Goal: Check status: Check status

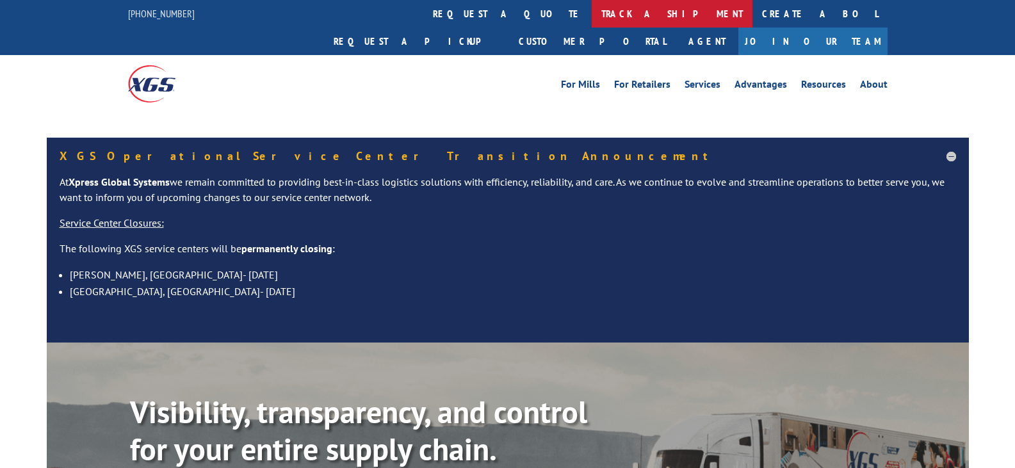
click at [592, 15] on link "track a shipment" at bounding box center [672, 14] width 161 height 28
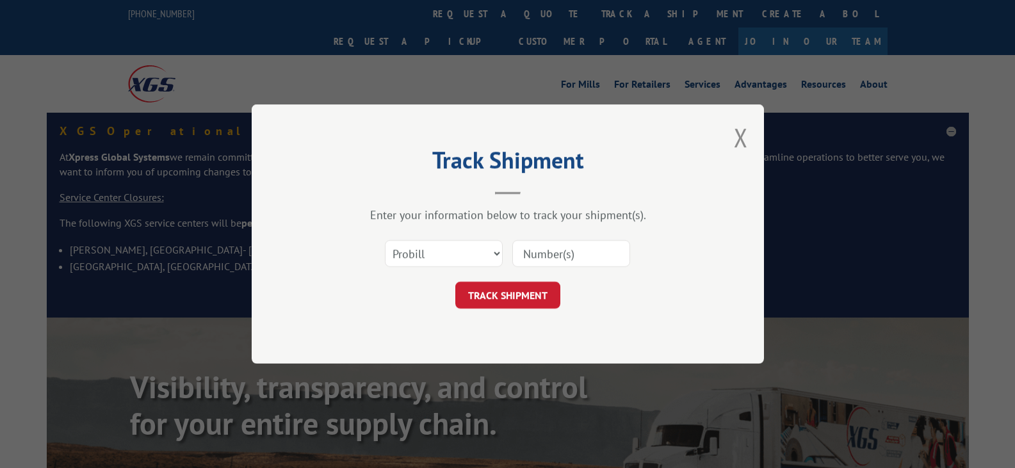
click at [569, 256] on input at bounding box center [571, 253] width 118 height 27
paste input "17560409"
type input "17560409"
click at [519, 288] on button "TRACK SHIPMENT" at bounding box center [507, 295] width 105 height 27
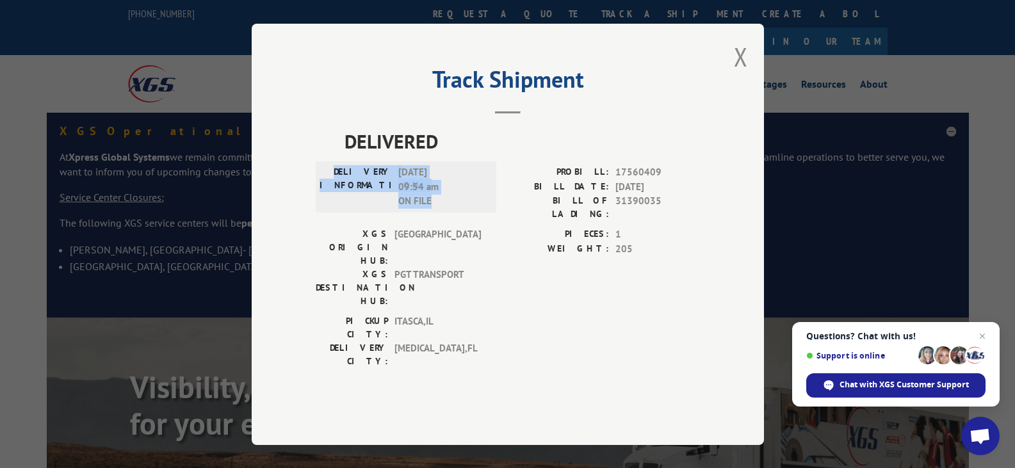
copy div "DELIVERY INFORMATION: [DATE] 09:54 am ON FILE"
drag, startPoint x: 356, startPoint y: 195, endPoint x: 434, endPoint y: 225, distance: 84.0
click at [434, 209] on div "DELIVERY INFORMATION: [DATE] 09:54 am ON FILE" at bounding box center [406, 187] width 173 height 44
